Goal: Information Seeking & Learning: Find specific fact

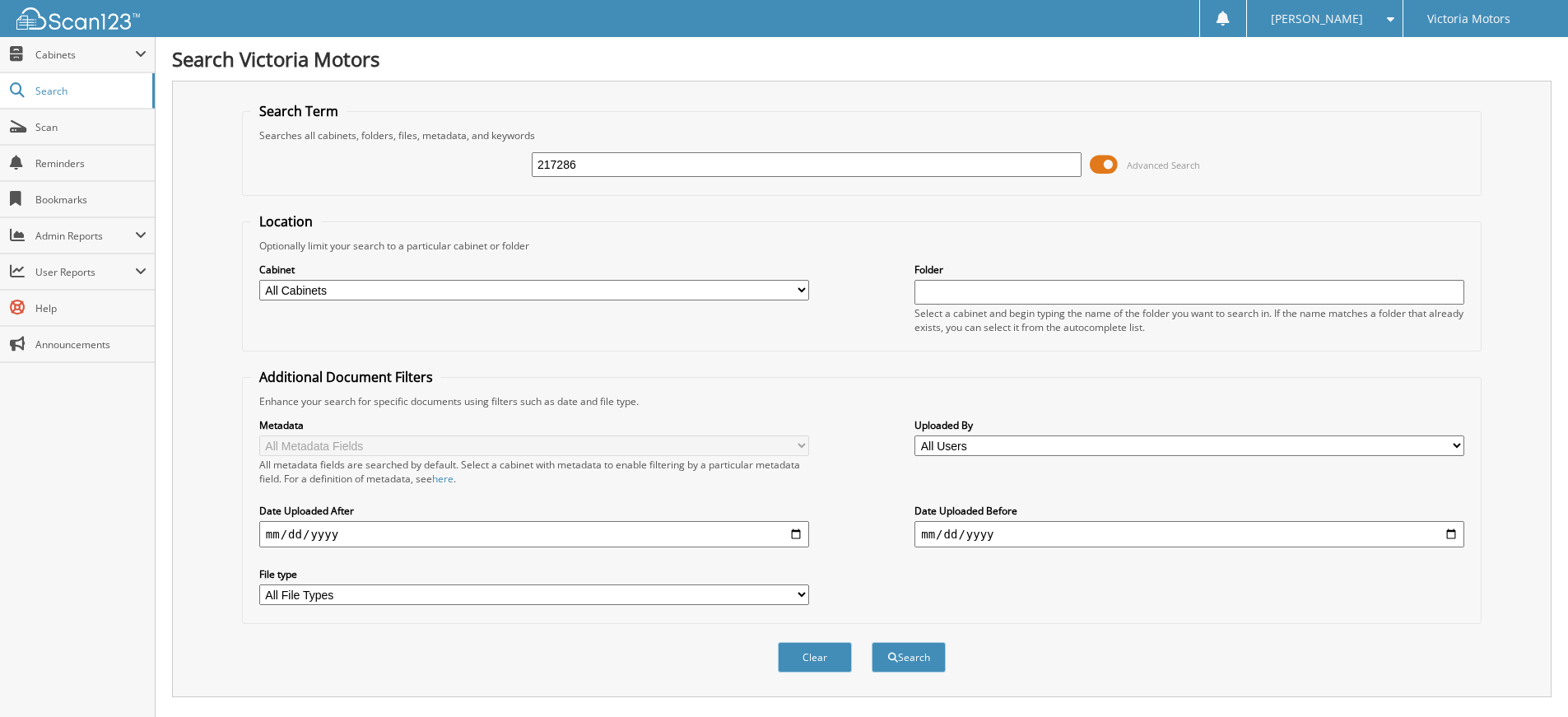
drag, startPoint x: 628, startPoint y: 167, endPoint x: 451, endPoint y: 166, distance: 177.0
click at [451, 166] on div "217286 Advanced Search" at bounding box center [862, 164] width 1222 height 45
type input "232914"
click at [872, 642] on button "Search" at bounding box center [908, 657] width 74 height 30
click at [888, 667] on button "Search" at bounding box center [908, 657] width 74 height 30
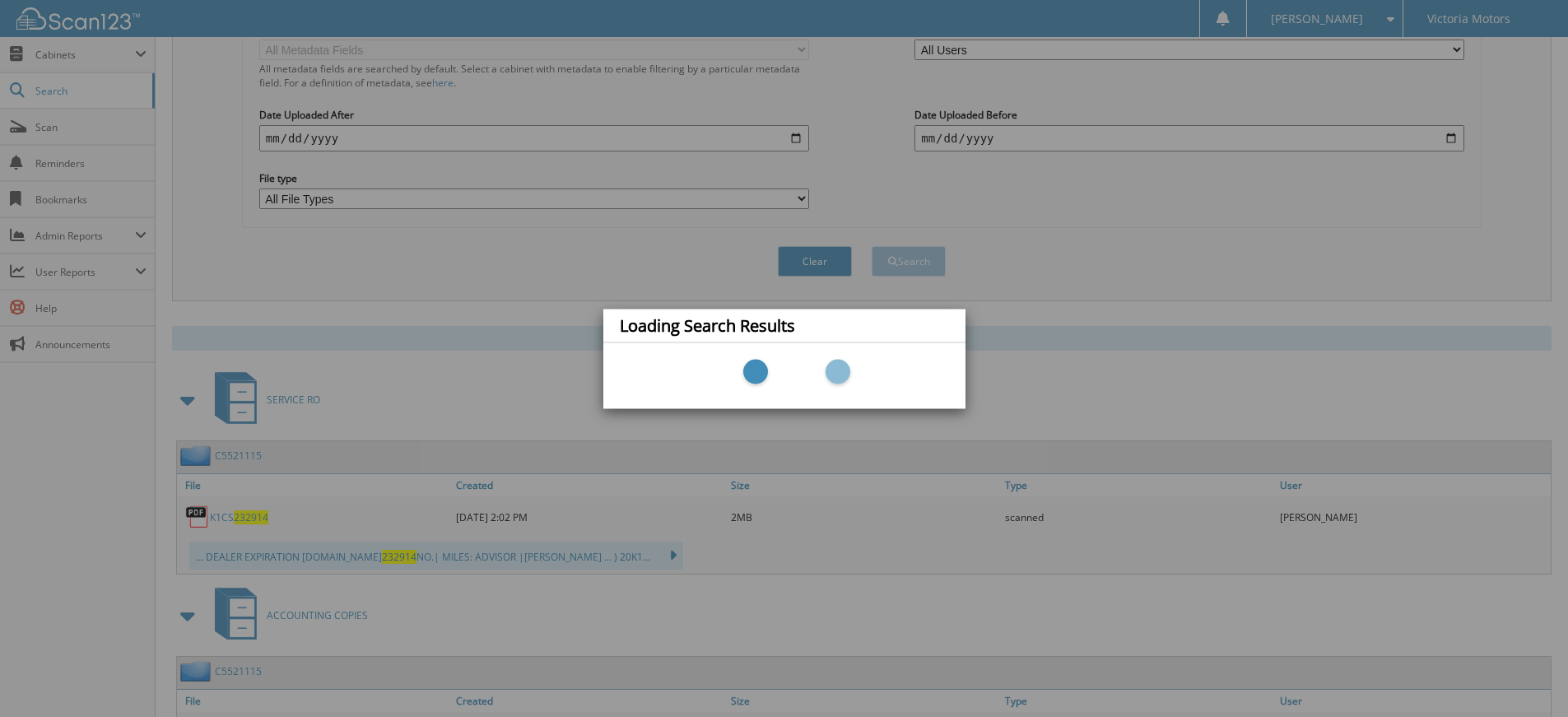
scroll to position [483, 0]
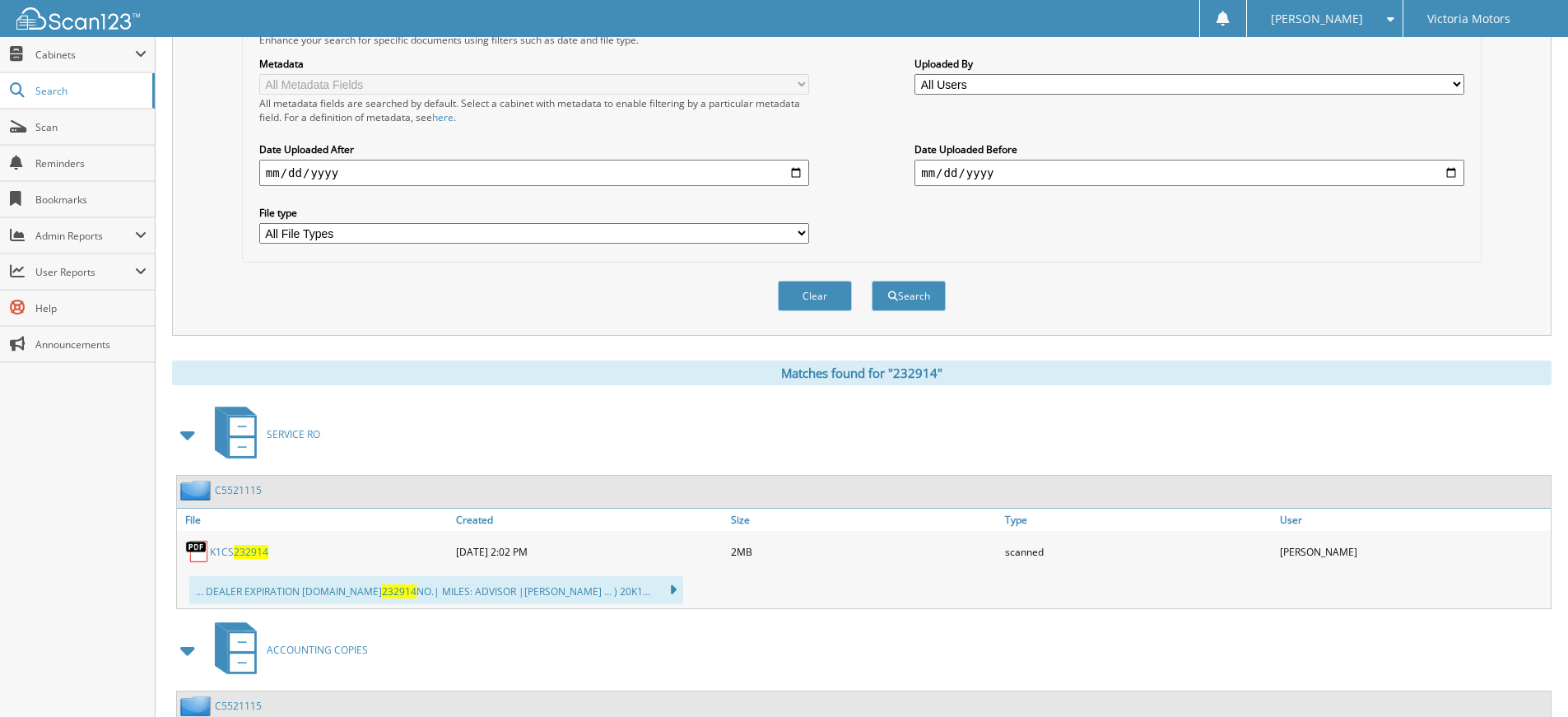
scroll to position [483, 0]
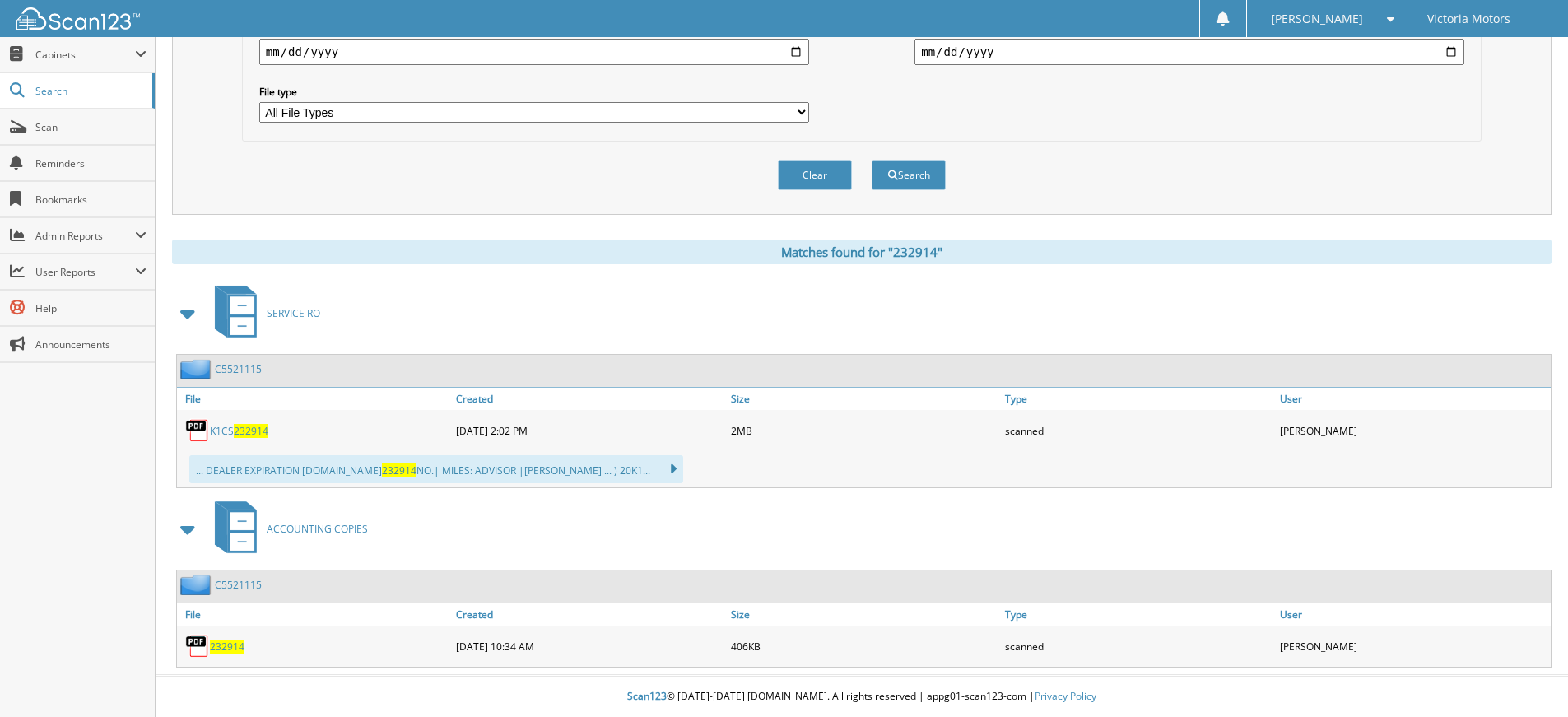
click at [251, 423] on div "K1CS 232914" at bounding box center [314, 431] width 275 height 33
click at [245, 432] on span "232914" at bounding box center [251, 430] width 35 height 14
click at [312, 471] on div "... DEALER EXPIRATION [DOMAIN_NAME] 232914 NO.| MILES: ADVISOR |[PERSON_NAME] .…" at bounding box center [436, 469] width 494 height 28
